Goal: Navigation & Orientation: Find specific page/section

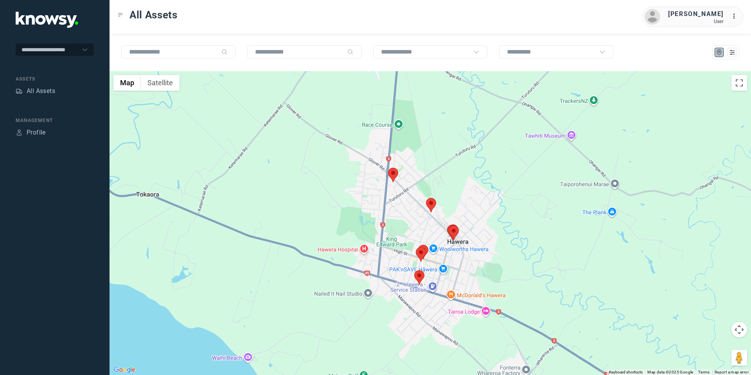
click at [414, 270] on area at bounding box center [414, 270] width 0 height 0
click at [443, 228] on button "Close" at bounding box center [444, 233] width 19 height 19
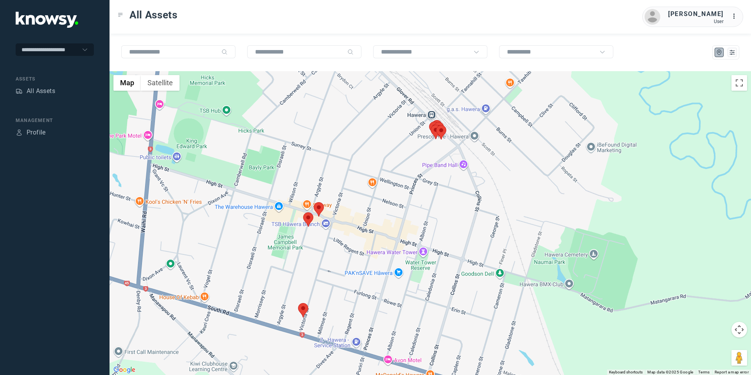
click at [303, 212] on area at bounding box center [303, 212] width 0 height 0
click at [332, 171] on button "Close" at bounding box center [333, 175] width 19 height 19
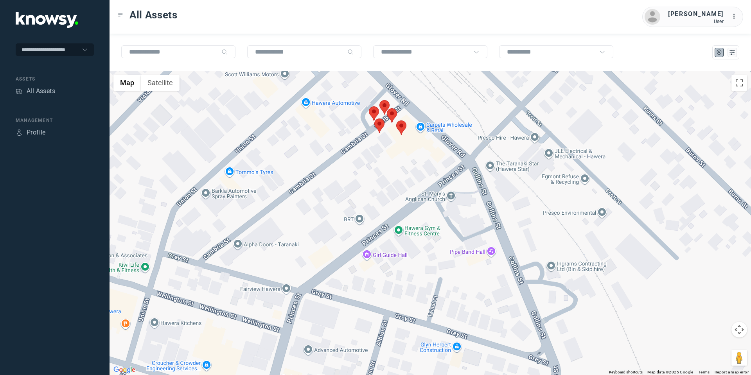
click at [374, 118] on area at bounding box center [374, 118] width 0 height 0
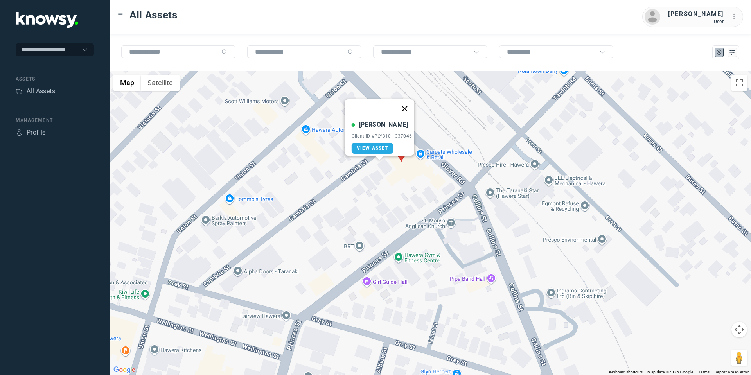
click at [407, 102] on button "Close" at bounding box center [404, 108] width 19 height 19
click at [387, 135] on area at bounding box center [387, 135] width 0 height 0
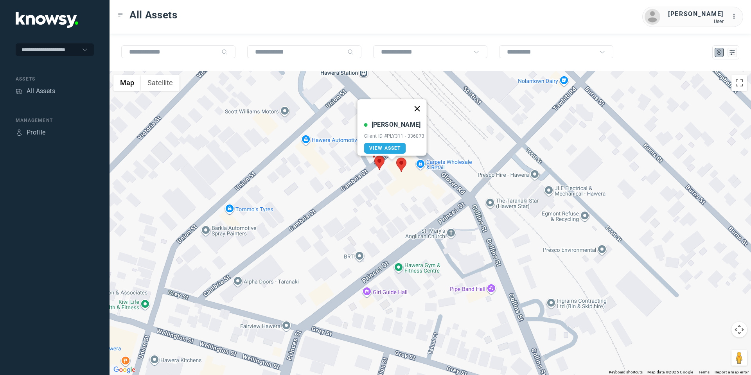
click at [421, 104] on button "Close" at bounding box center [416, 108] width 19 height 19
click at [379, 137] on area at bounding box center [379, 137] width 0 height 0
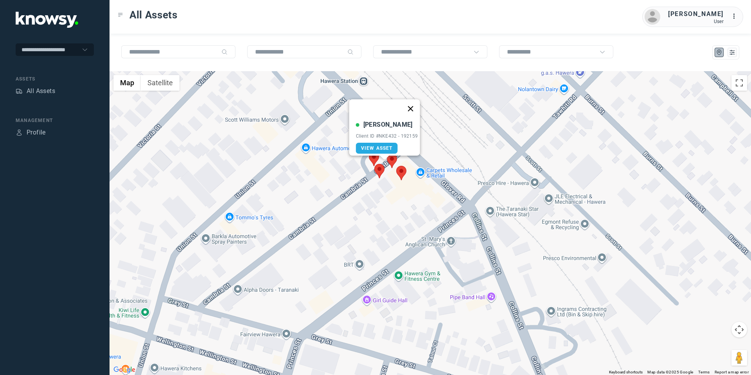
click at [410, 104] on button "Close" at bounding box center [410, 108] width 19 height 19
click at [369, 152] on area at bounding box center [369, 152] width 0 height 0
click at [402, 110] on button "Close" at bounding box center [399, 115] width 19 height 19
